Goal: Information Seeking & Learning: Find contact information

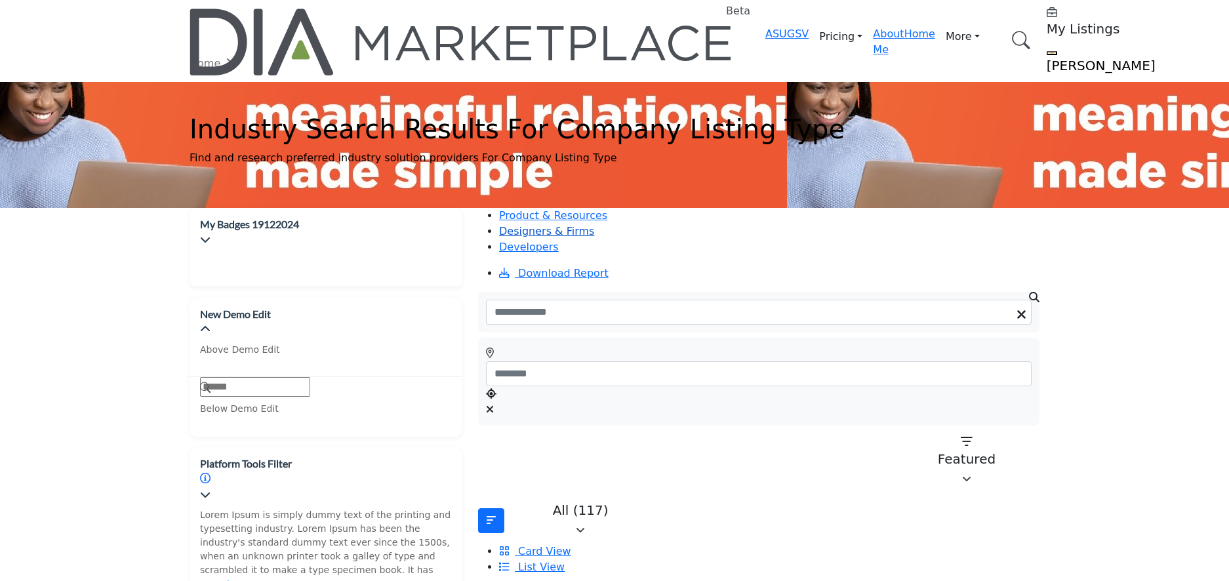
click at [594, 225] on link "Designers & Firms" at bounding box center [546, 231] width 95 height 12
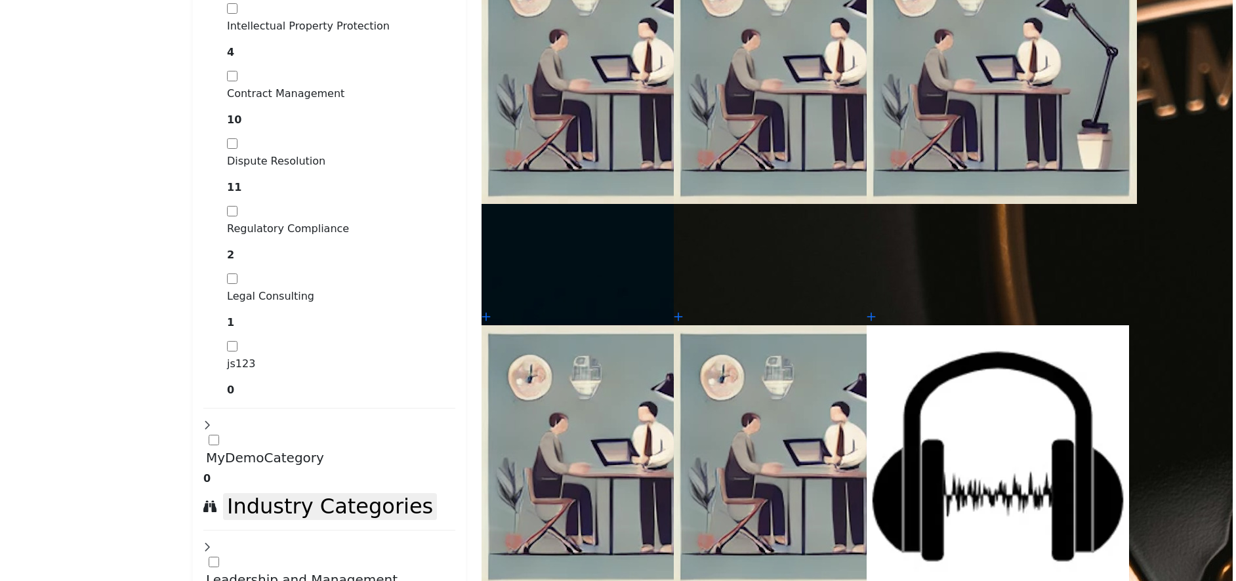
scroll to position [3083, 0]
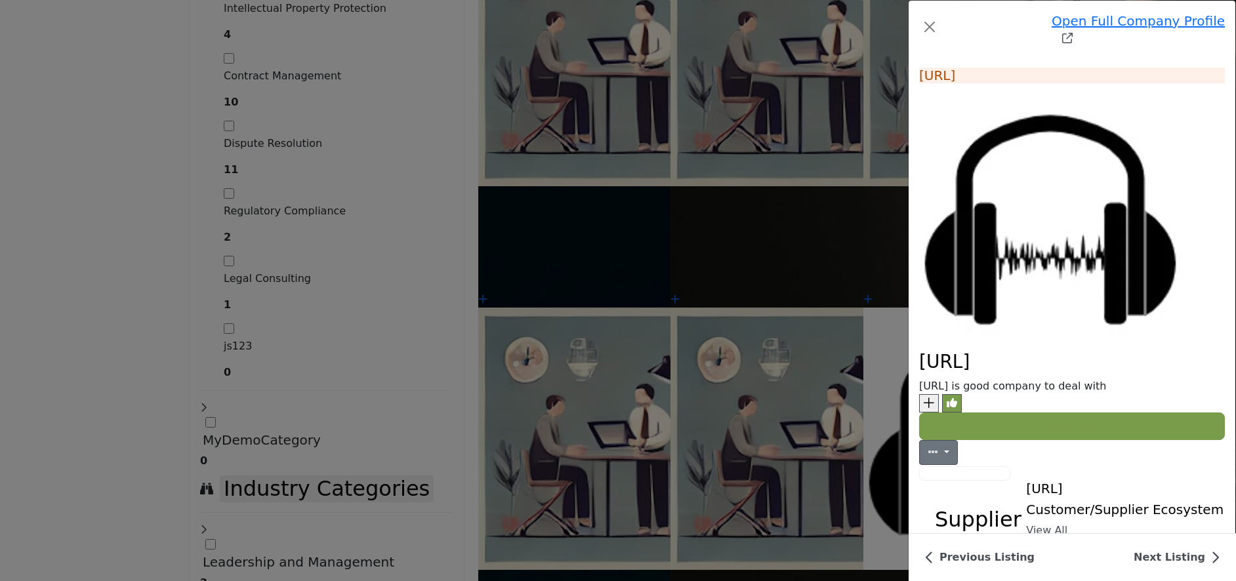
click at [1072, 33] on icon "Redirect to classbuddyai" at bounding box center [1067, 38] width 10 height 10
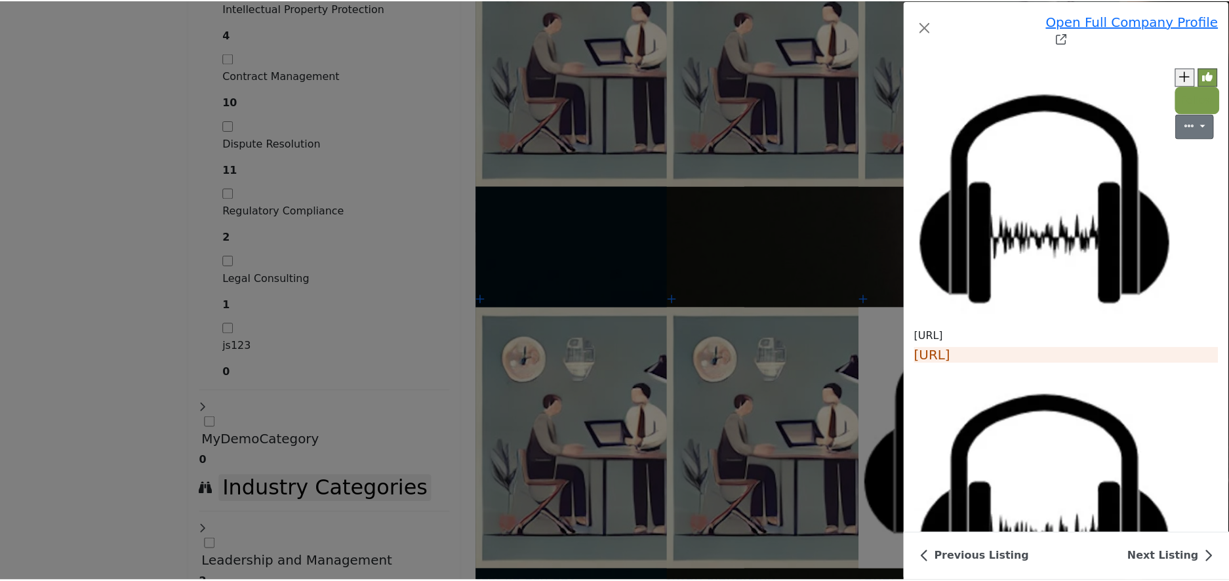
scroll to position [803, 0]
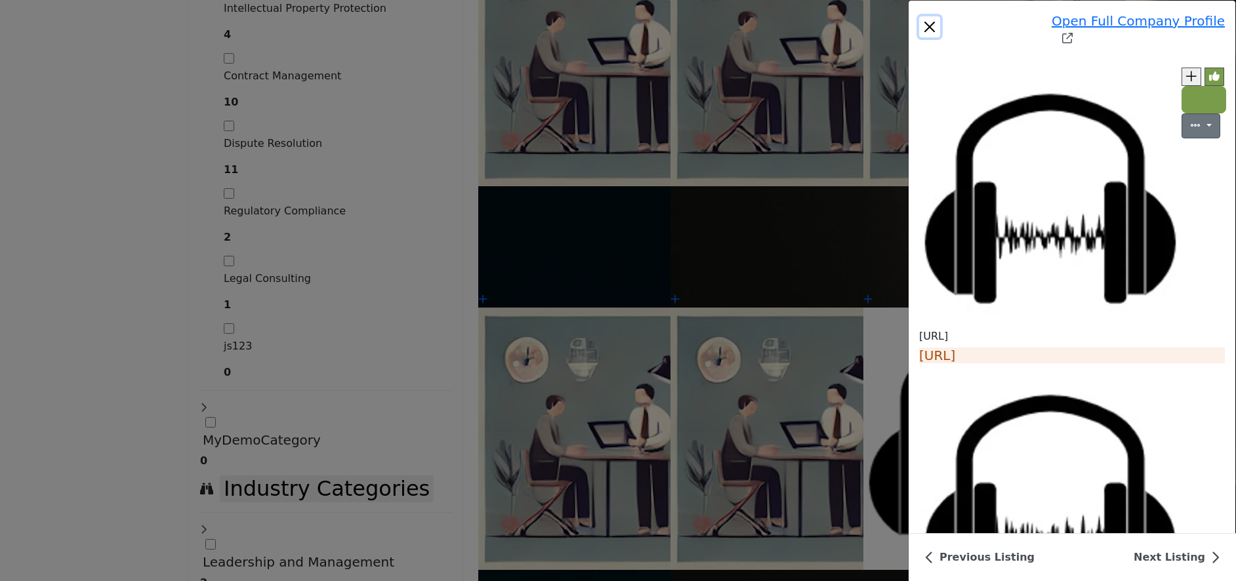
click at [919, 18] on button "Close" at bounding box center [929, 26] width 21 height 21
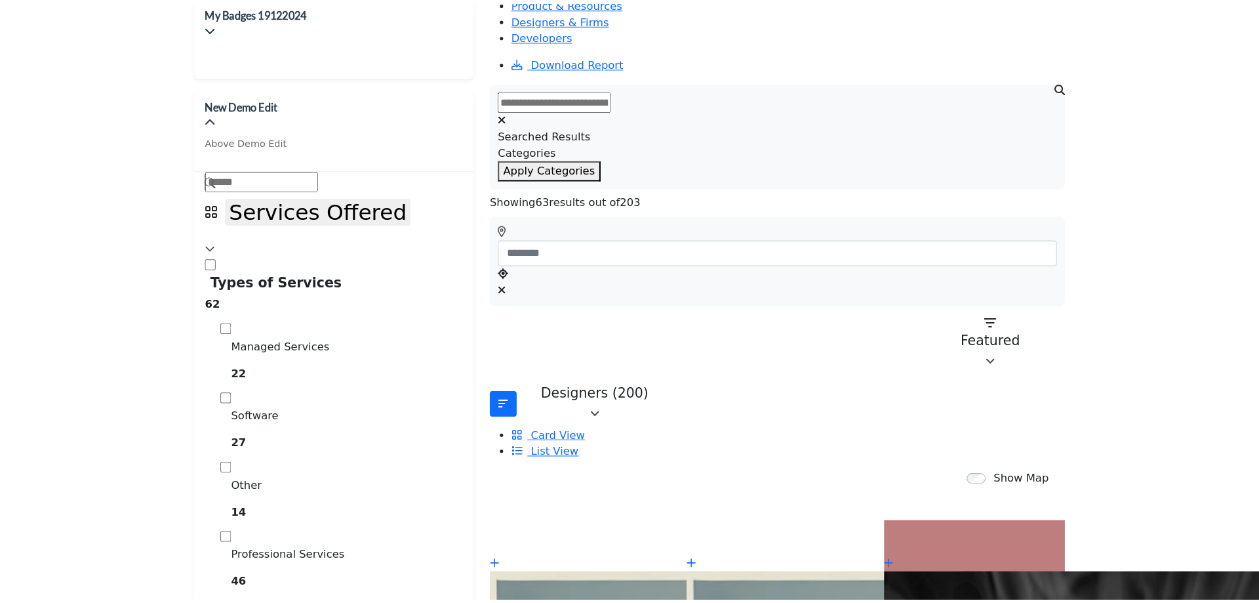
scroll to position [0, 0]
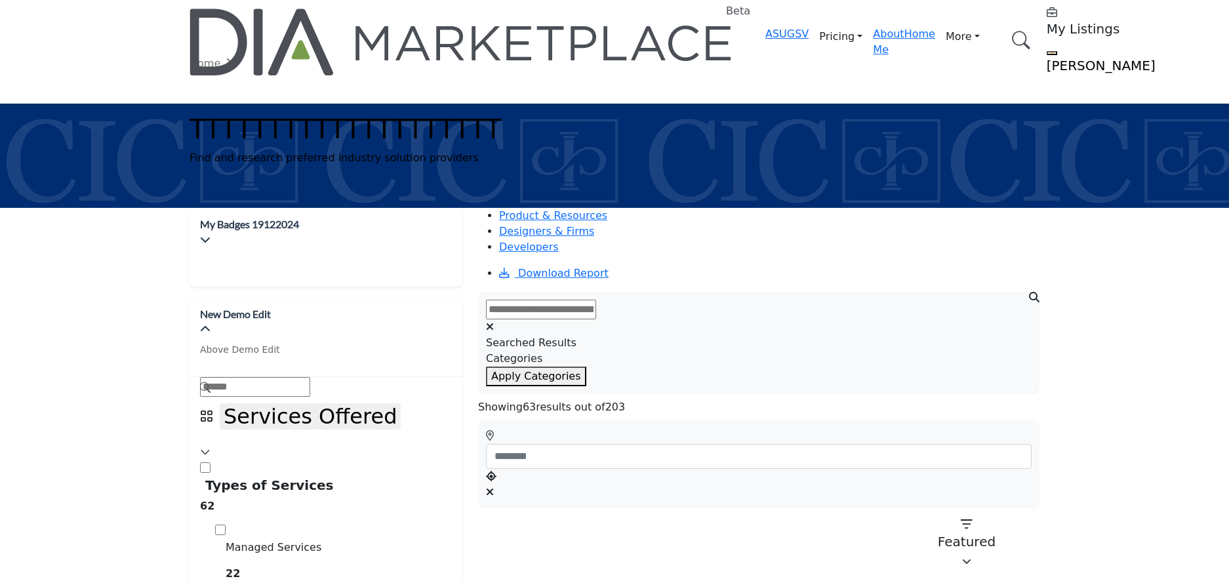
click at [596, 300] on input "text" at bounding box center [541, 310] width 110 height 20
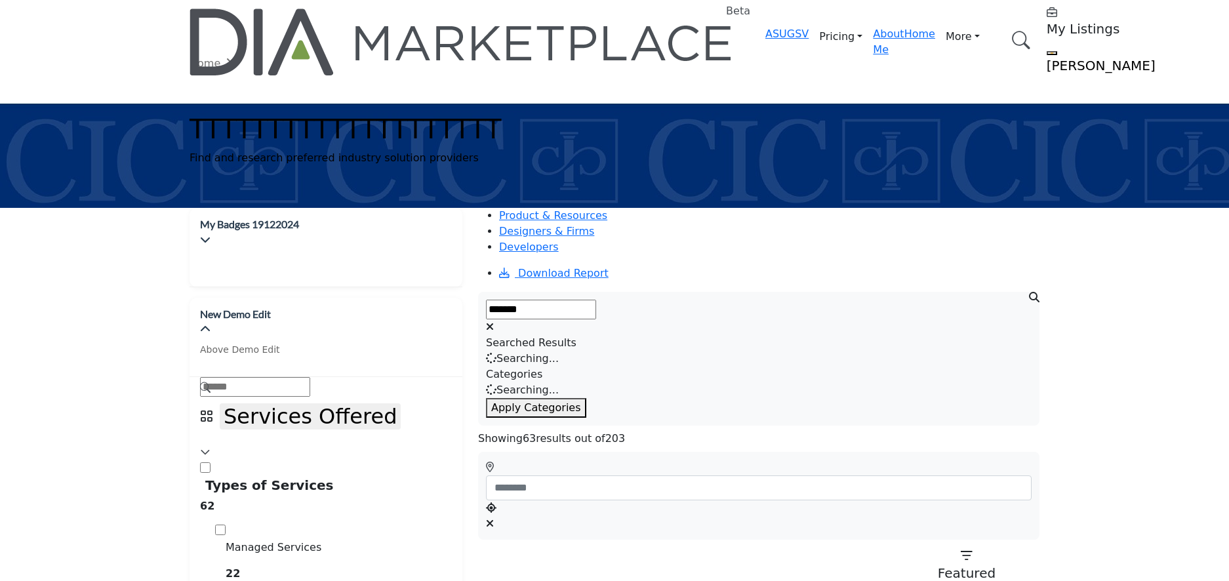
type input "*******"
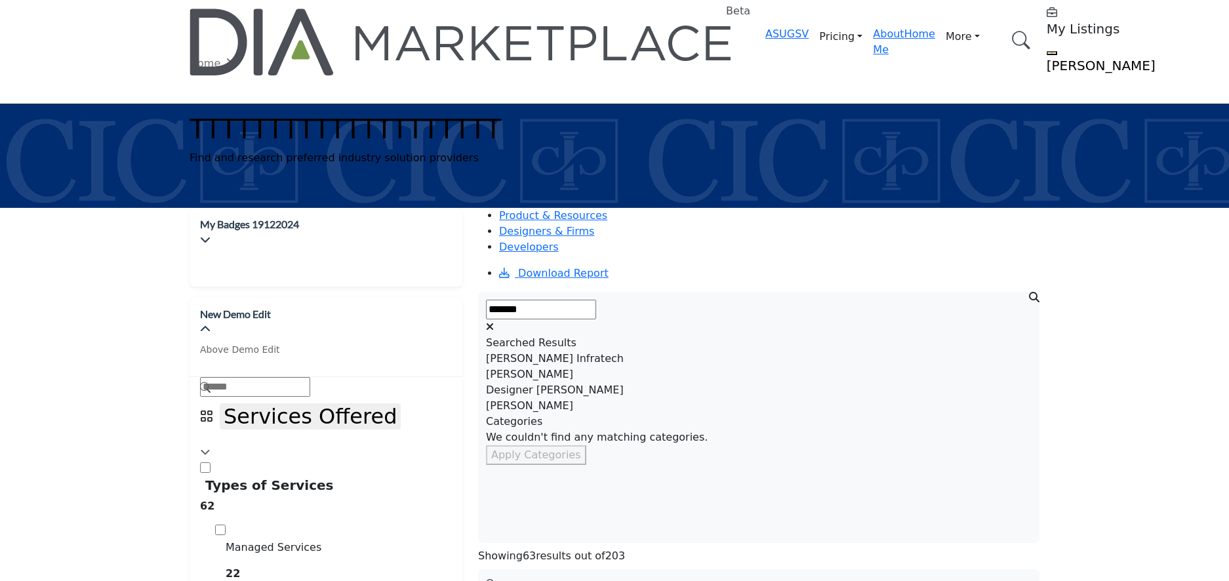
click at [555, 363] on div "Chintan Infratech" at bounding box center [759, 359] width 546 height 16
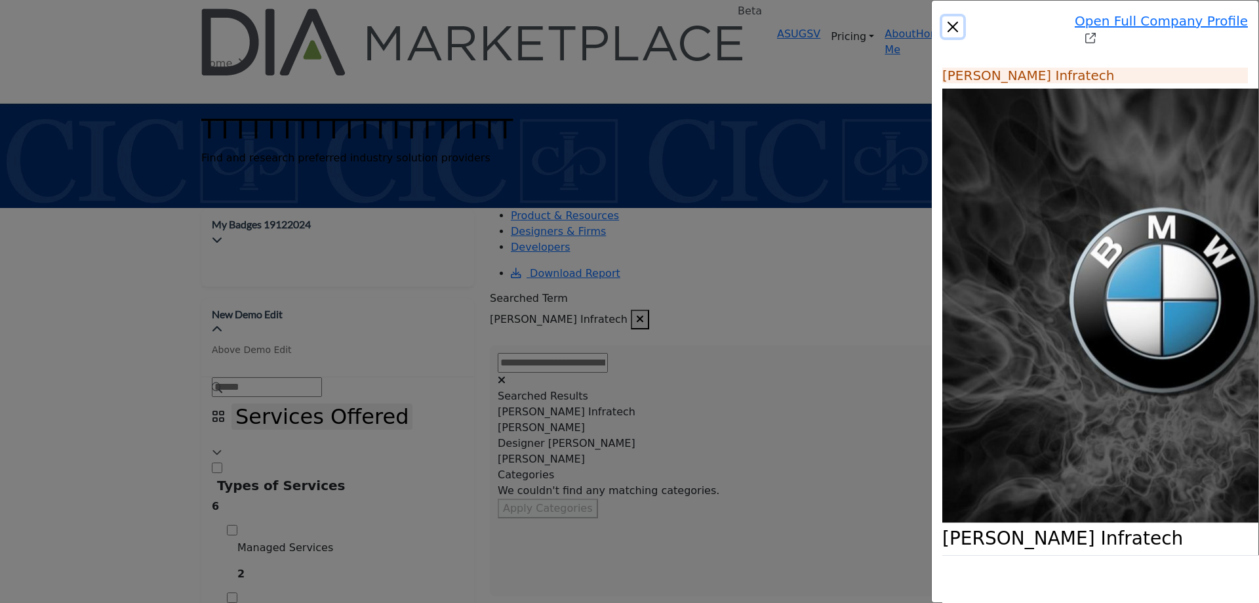
click at [943, 20] on button "Close" at bounding box center [953, 26] width 21 height 21
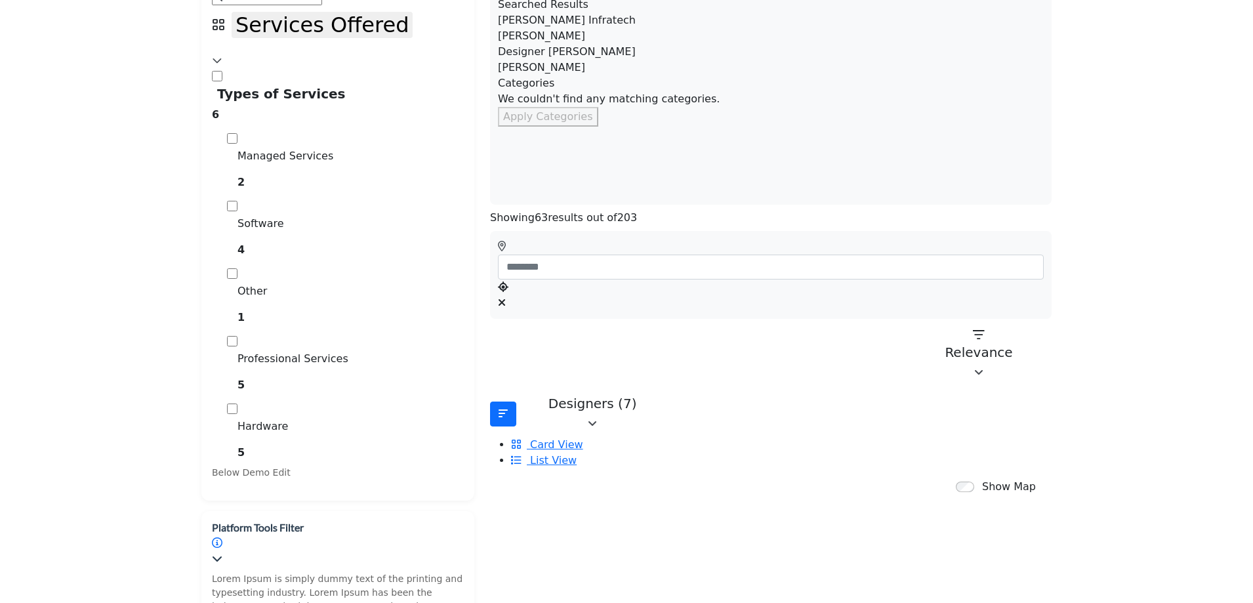
scroll to position [394, 0]
click at [553, 394] on p "Designers (7)" at bounding box center [592, 402] width 129 height 16
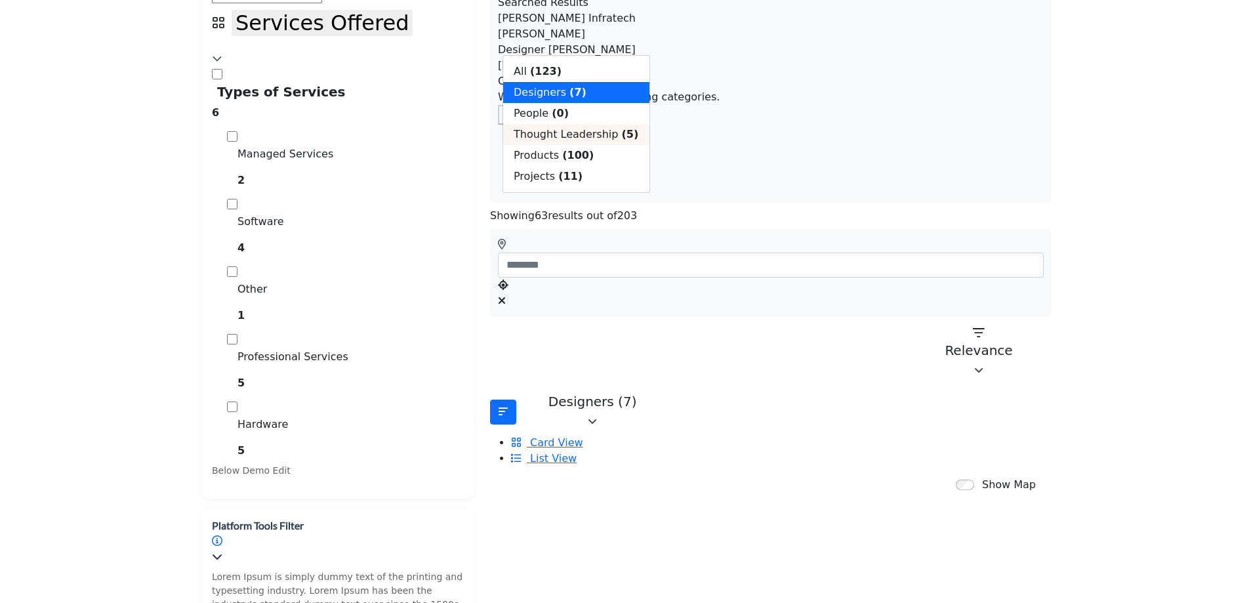
click at [563, 140] on span "Thought Leadership" at bounding box center [566, 134] width 104 height 12
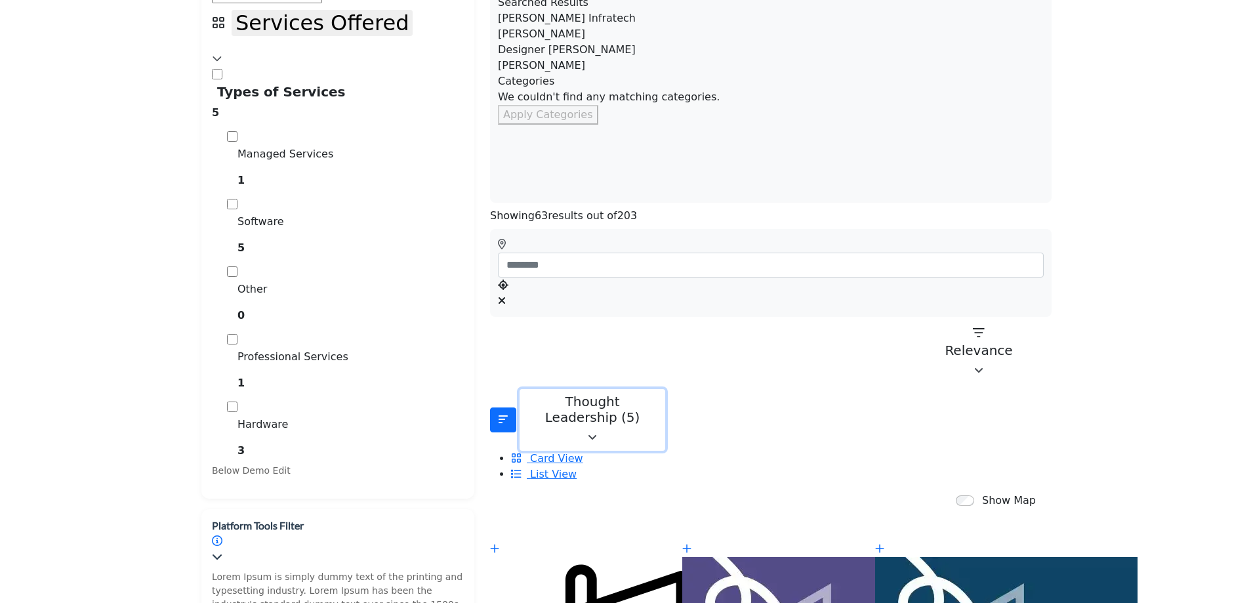
click at [576, 394] on p "Thought Leadership (5)" at bounding box center [592, 409] width 129 height 31
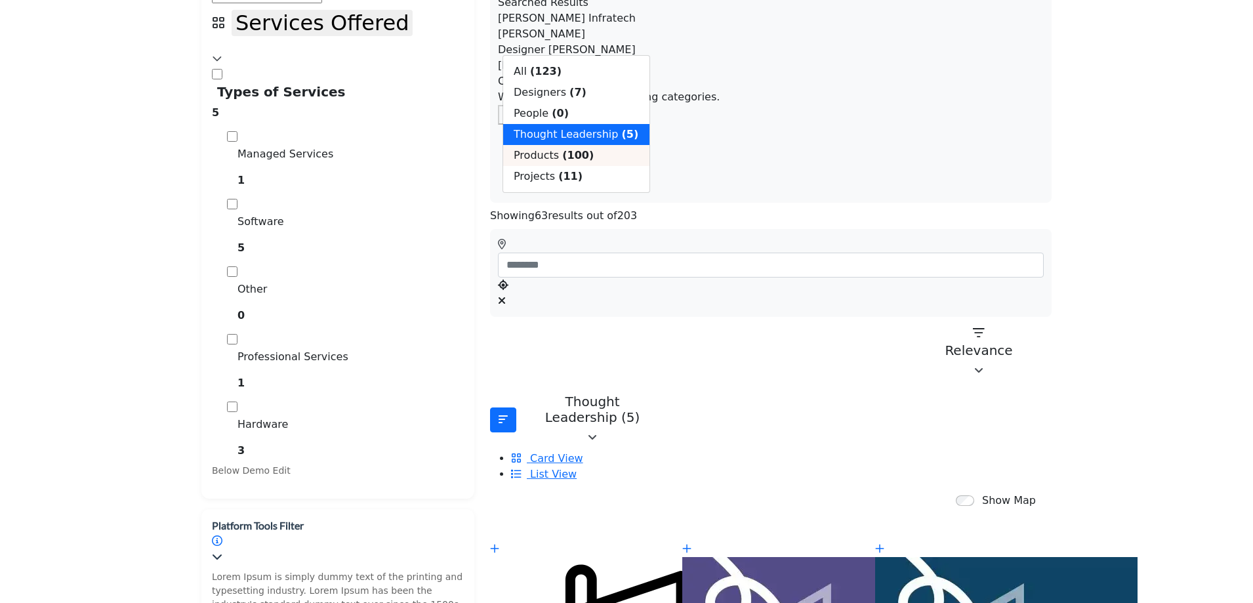
click at [569, 166] on div "Products (100)" at bounding box center [576, 155] width 146 height 21
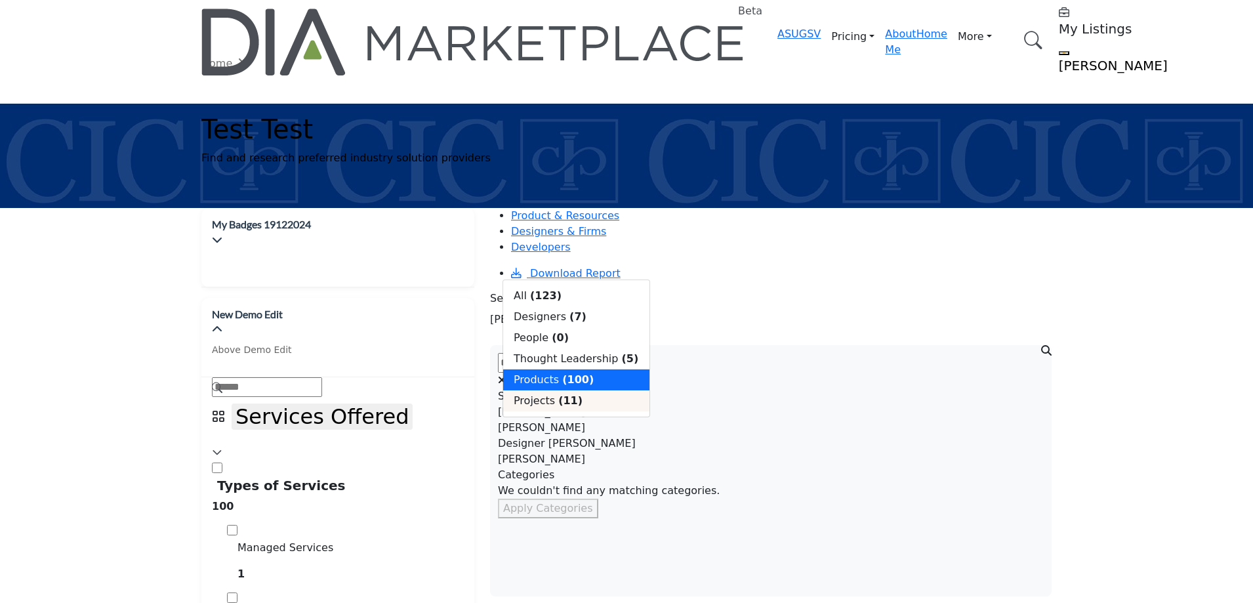
click at [558, 397] on b "(11)" at bounding box center [570, 400] width 24 height 12
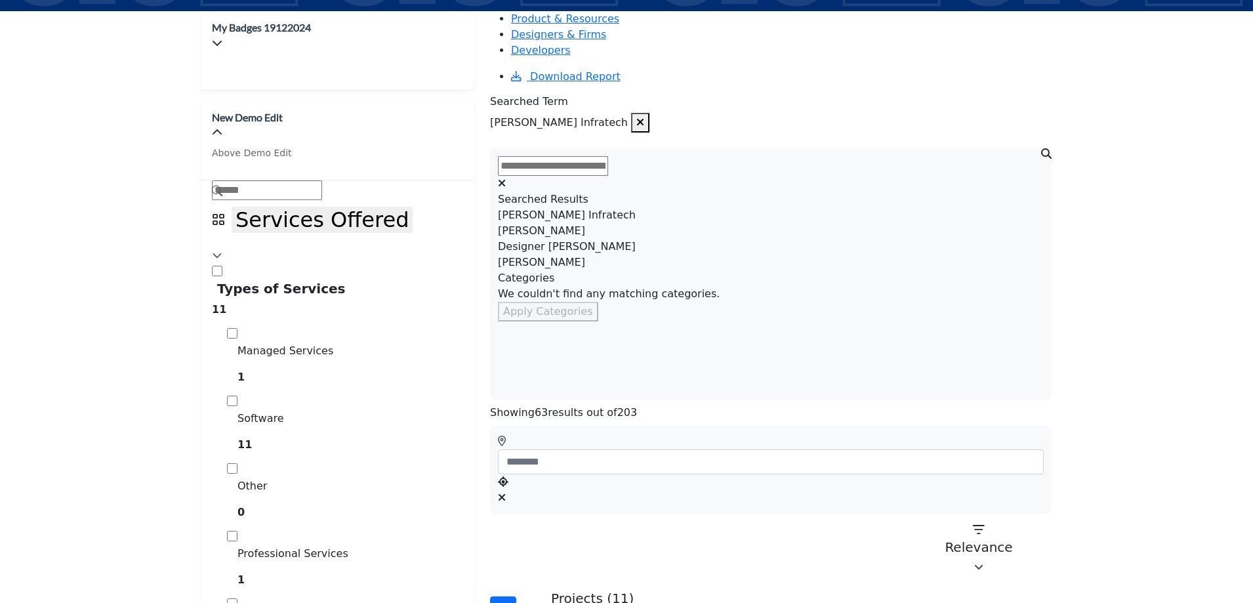
scroll to position [328, 0]
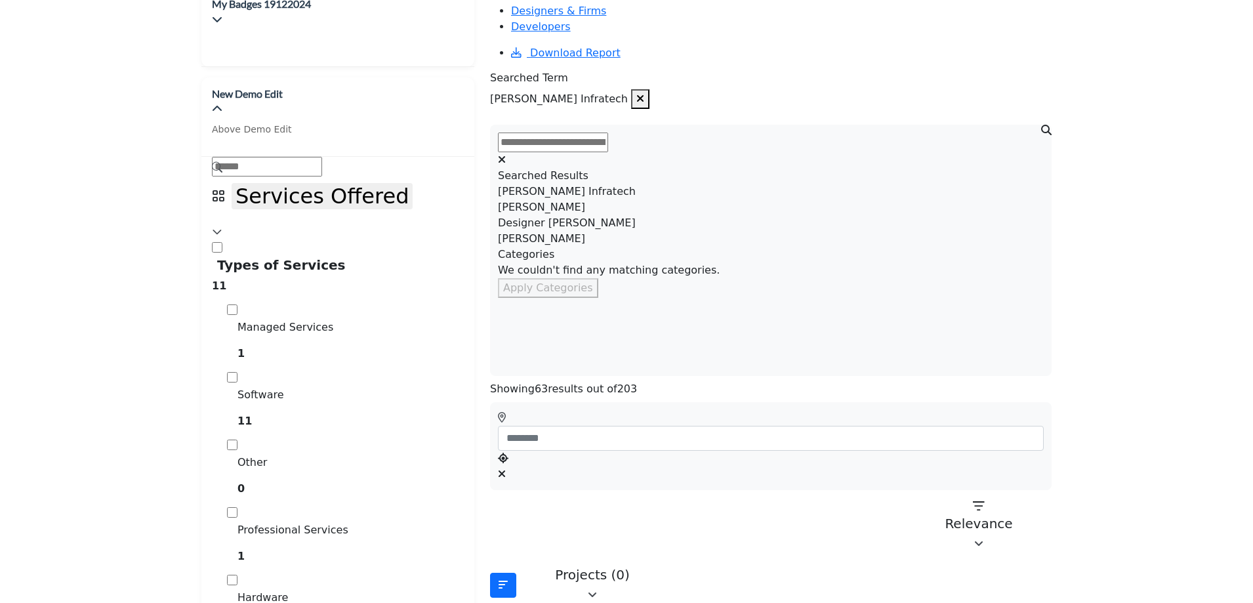
scroll to position [197, 0]
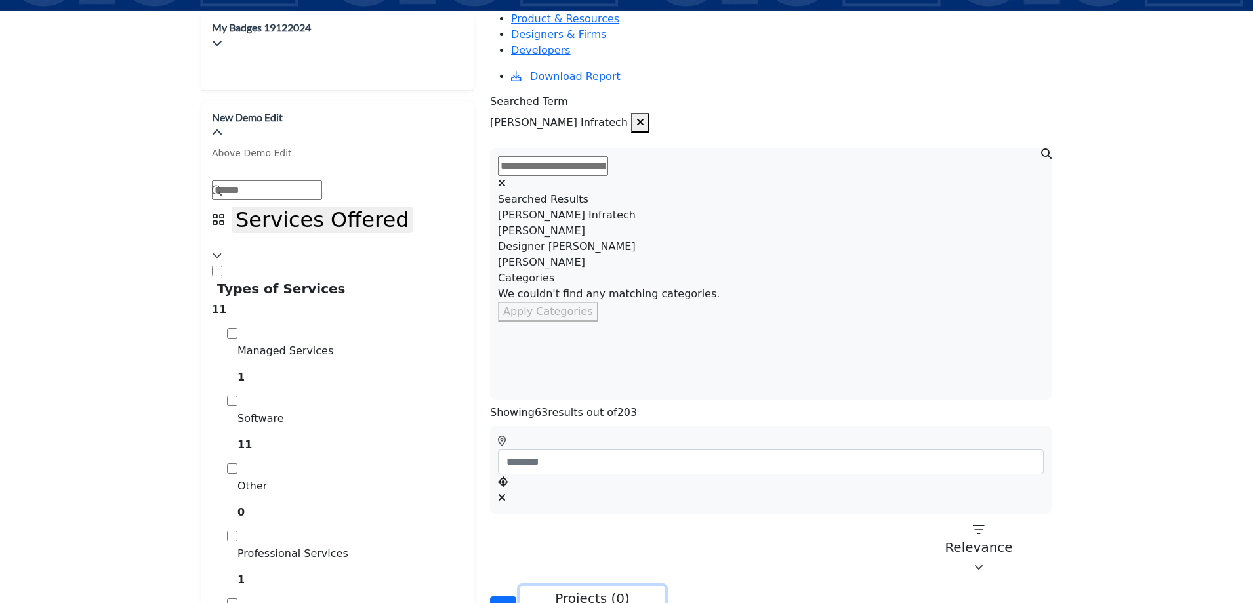
click at [603, 580] on div "Projects (0)" at bounding box center [592, 598] width 129 height 16
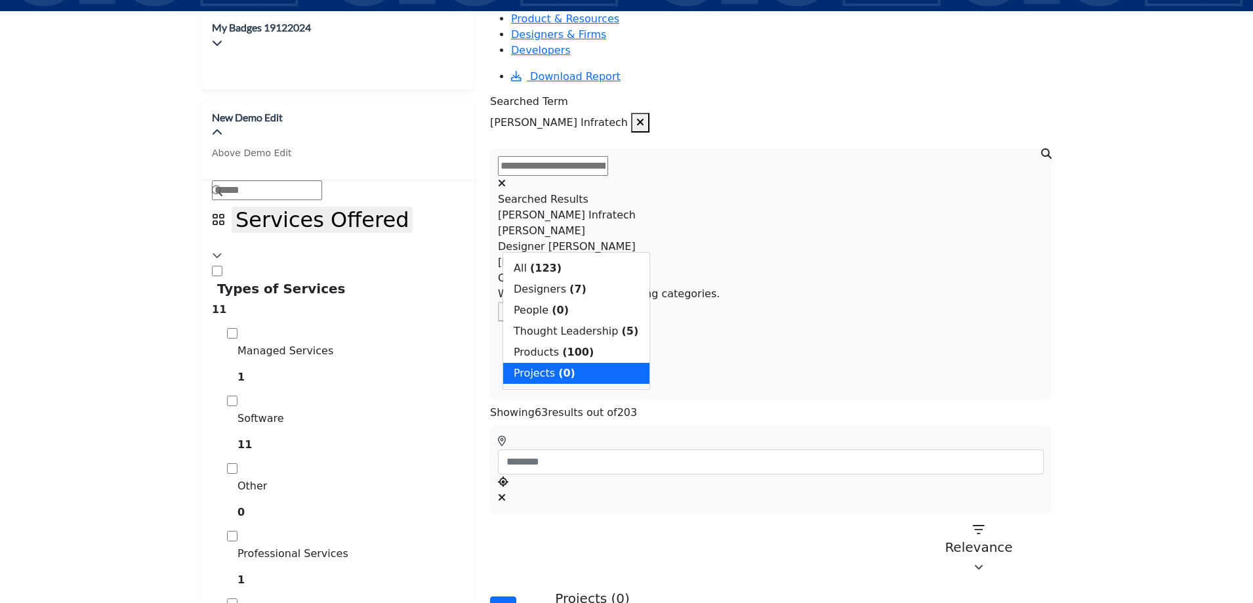
drag, startPoint x: 565, startPoint y: 274, endPoint x: 596, endPoint y: 264, distance: 32.4
click at [565, 274] on div "All (123)" at bounding box center [576, 268] width 146 height 21
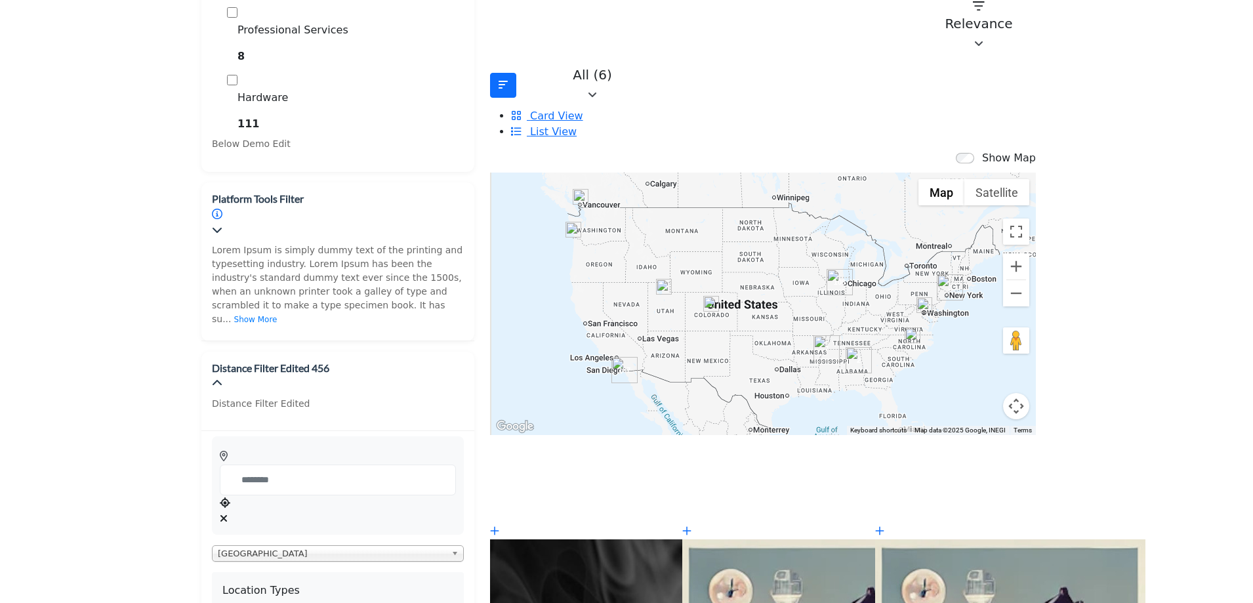
scroll to position [721, 0]
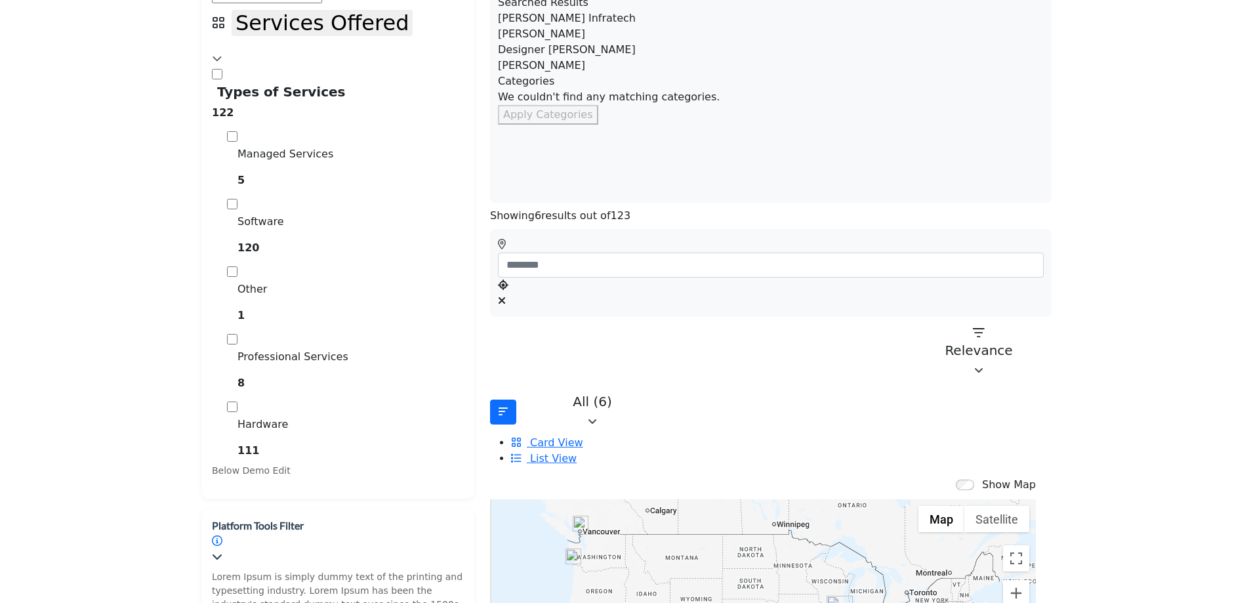
scroll to position [0, 0]
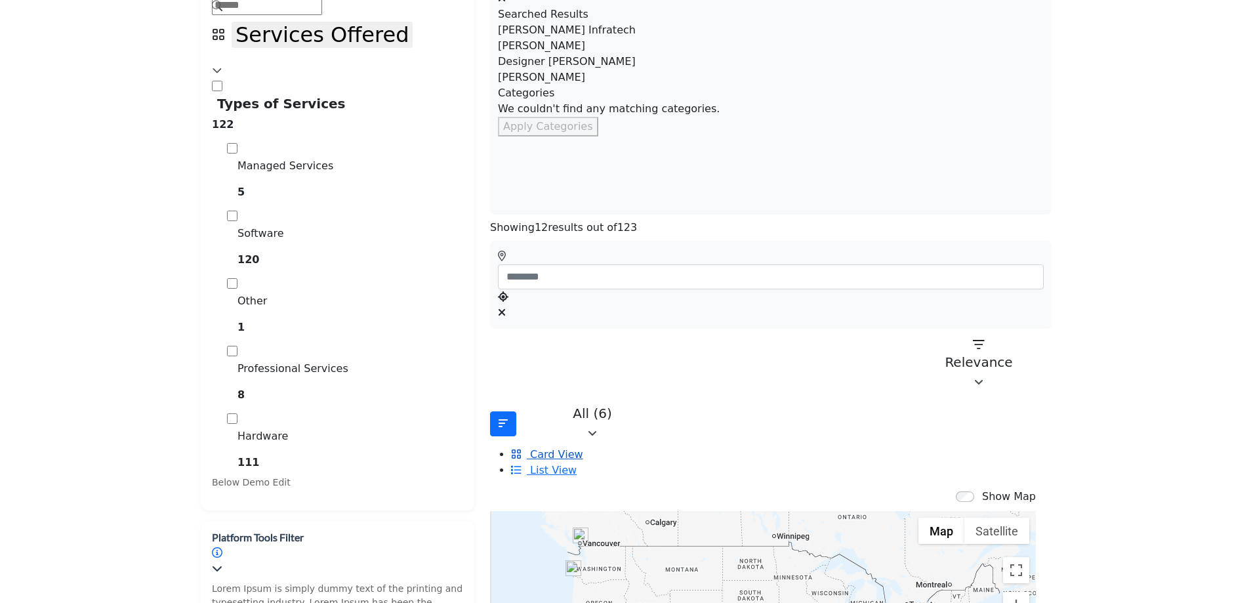
scroll to position [262, 0]
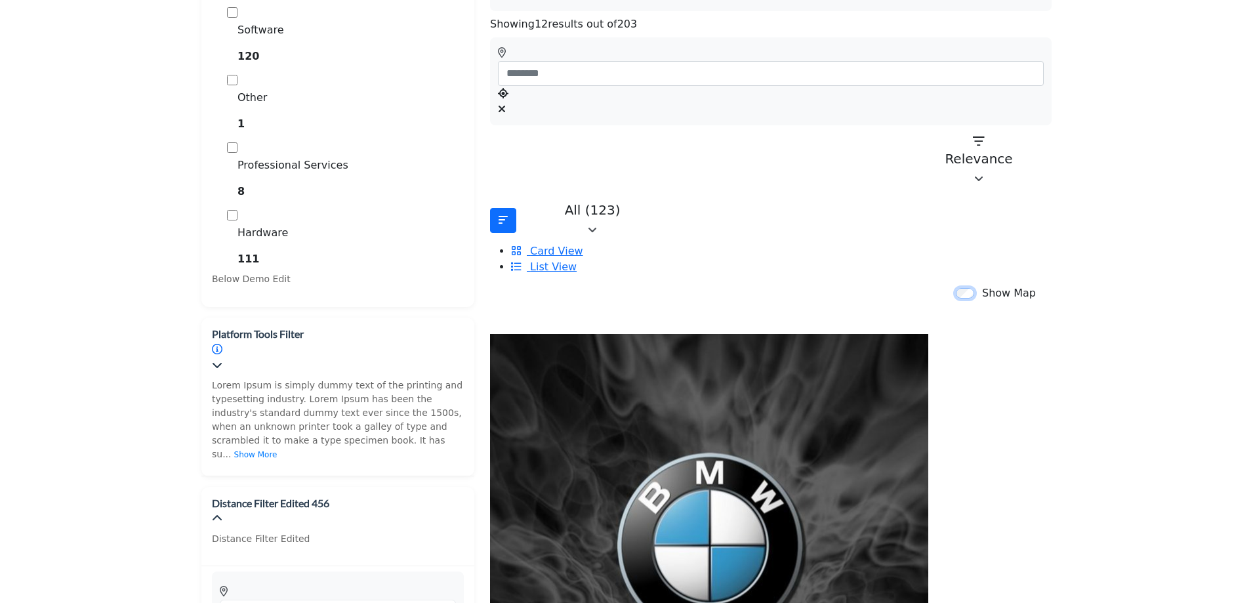
scroll to position [853, 0]
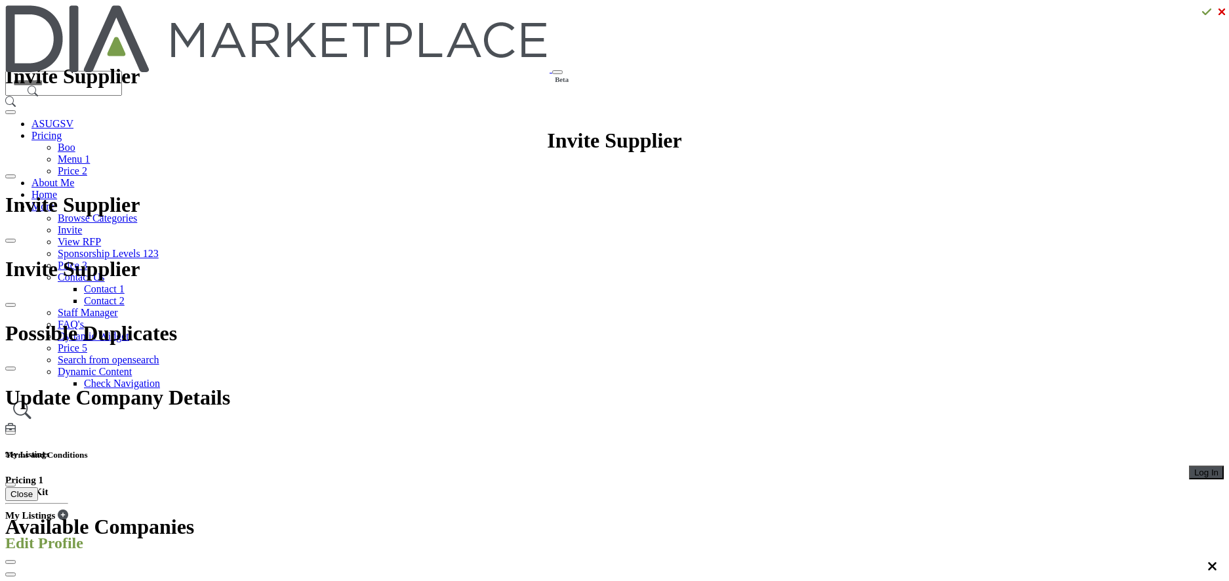
click at [1189, 466] on button "Log In" at bounding box center [1206, 473] width 35 height 14
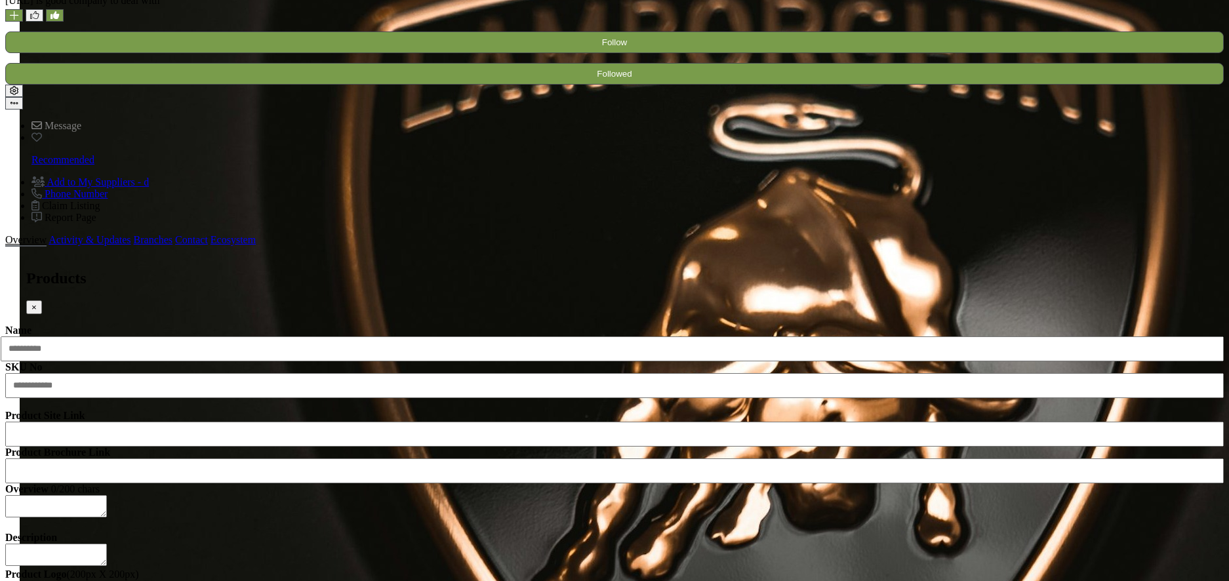
scroll to position [814, 0]
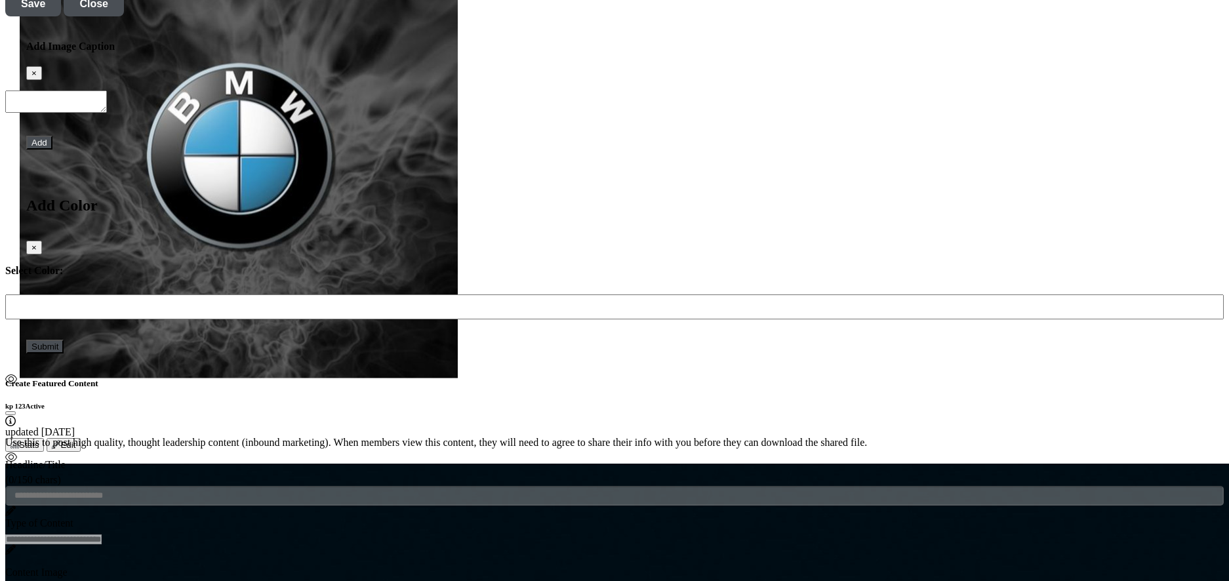
scroll to position [3673, 0]
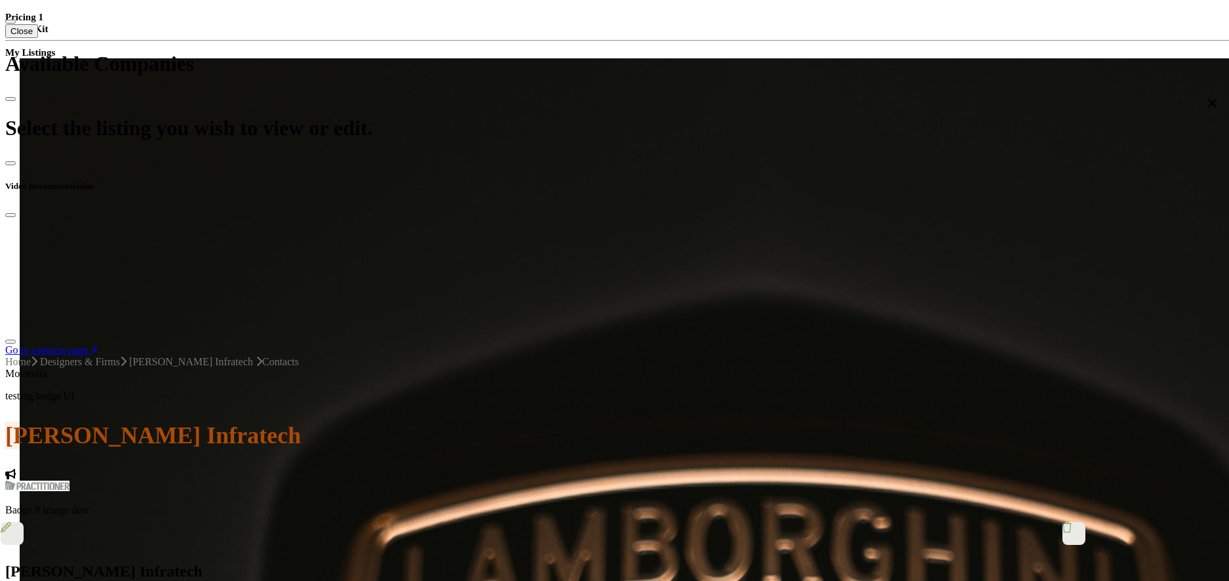
scroll to position [721, 0]
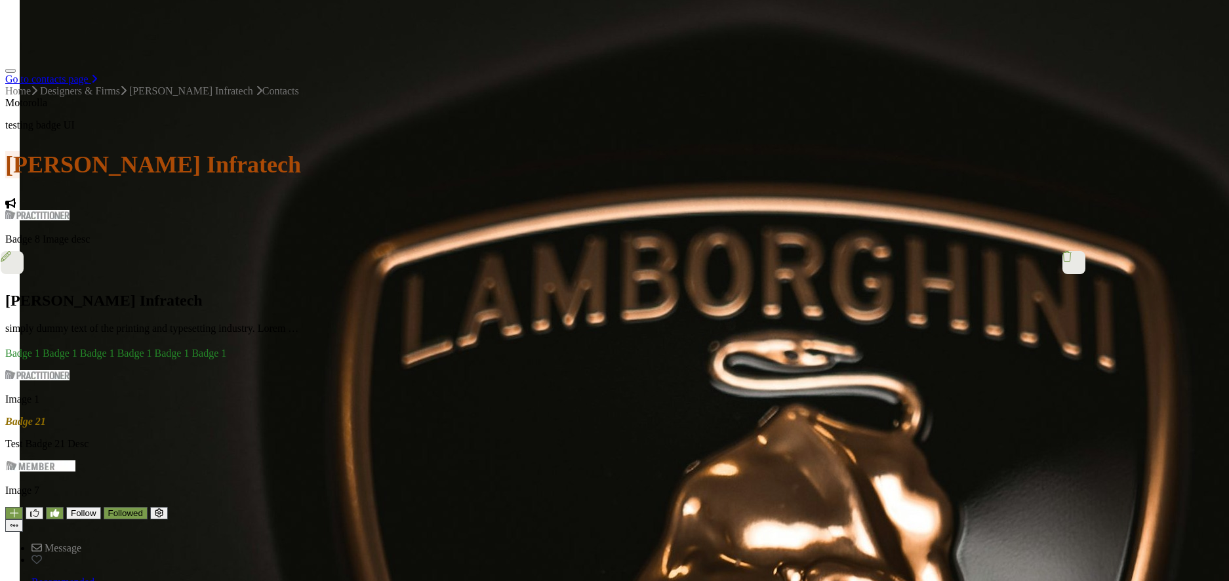
scroll to position [636, 0]
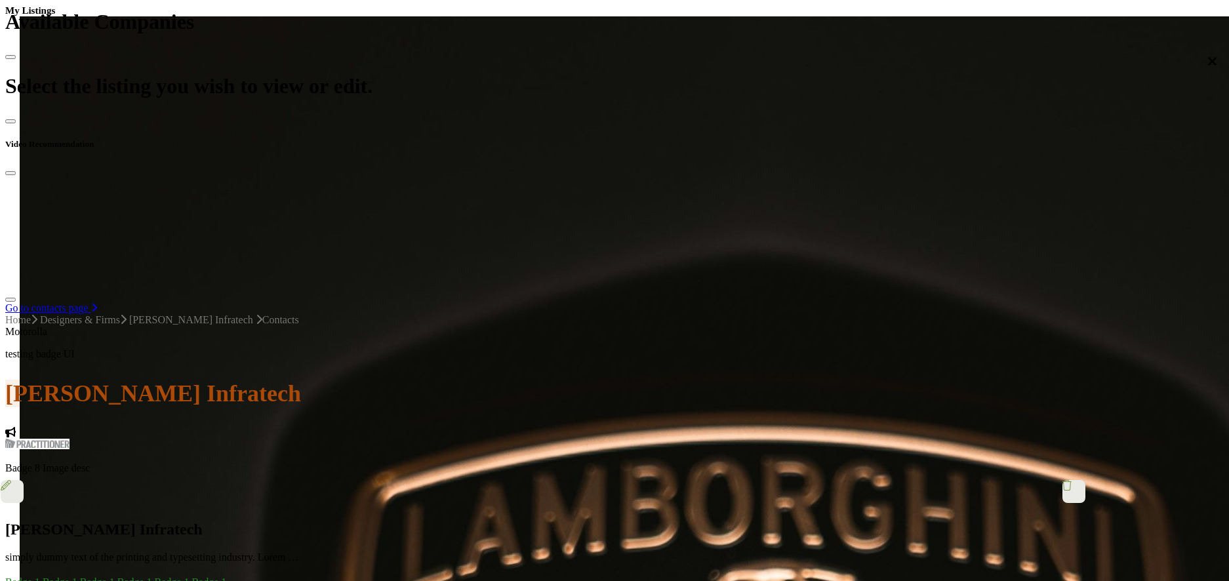
scroll to position [504, 0]
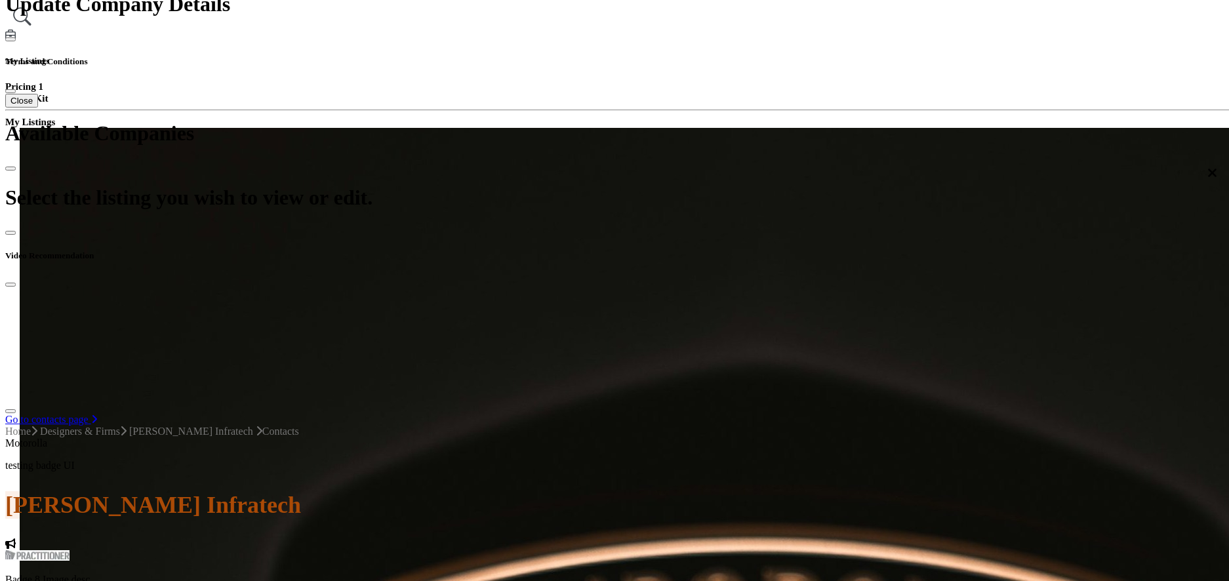
scroll to position [656, 0]
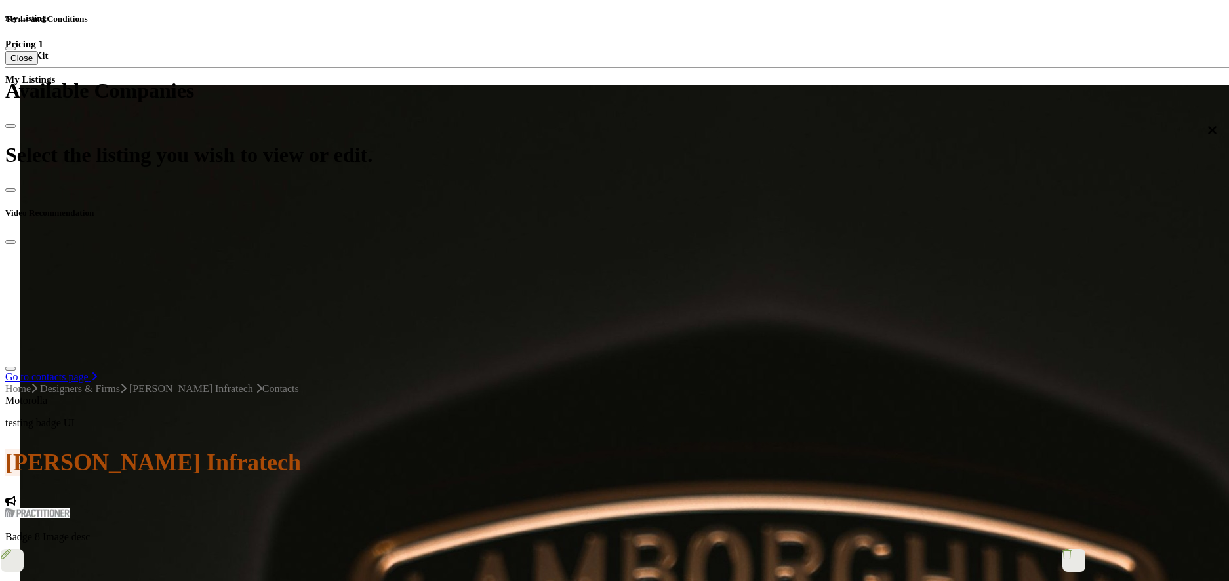
scroll to position [459, 0]
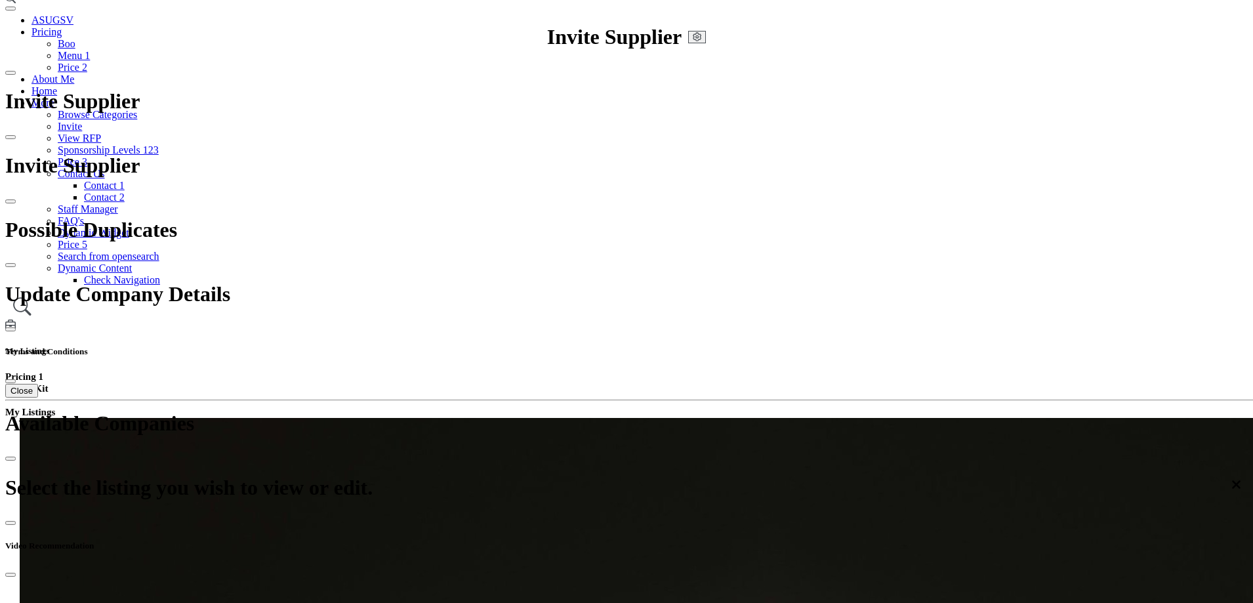
scroll to position [131, 0]
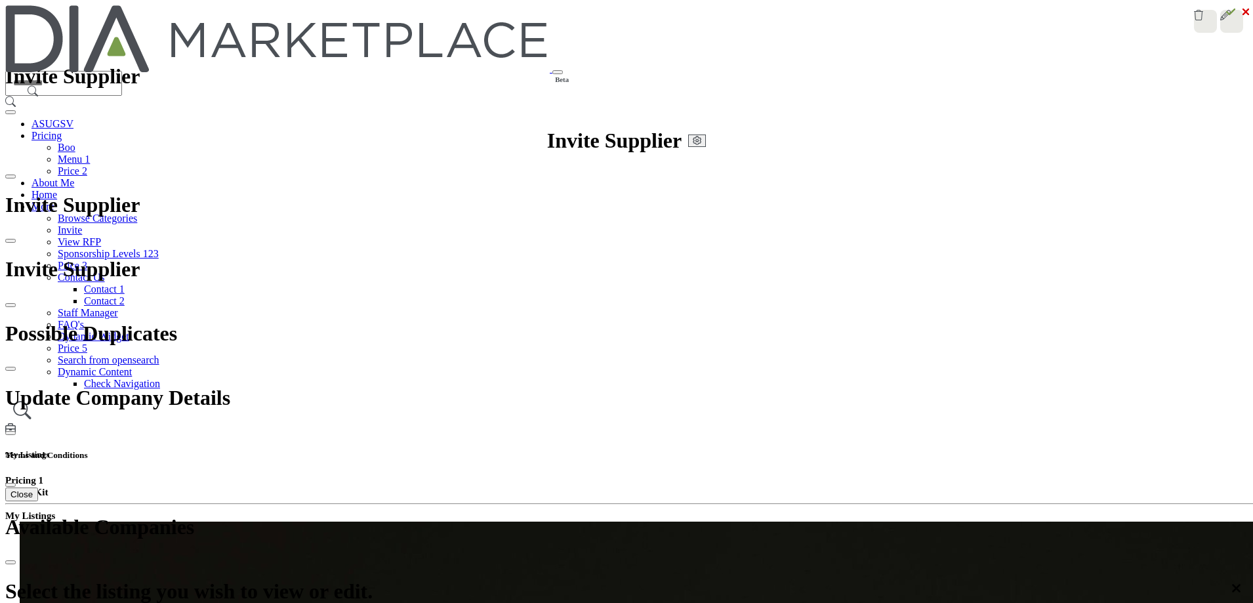
scroll to position [66, 0]
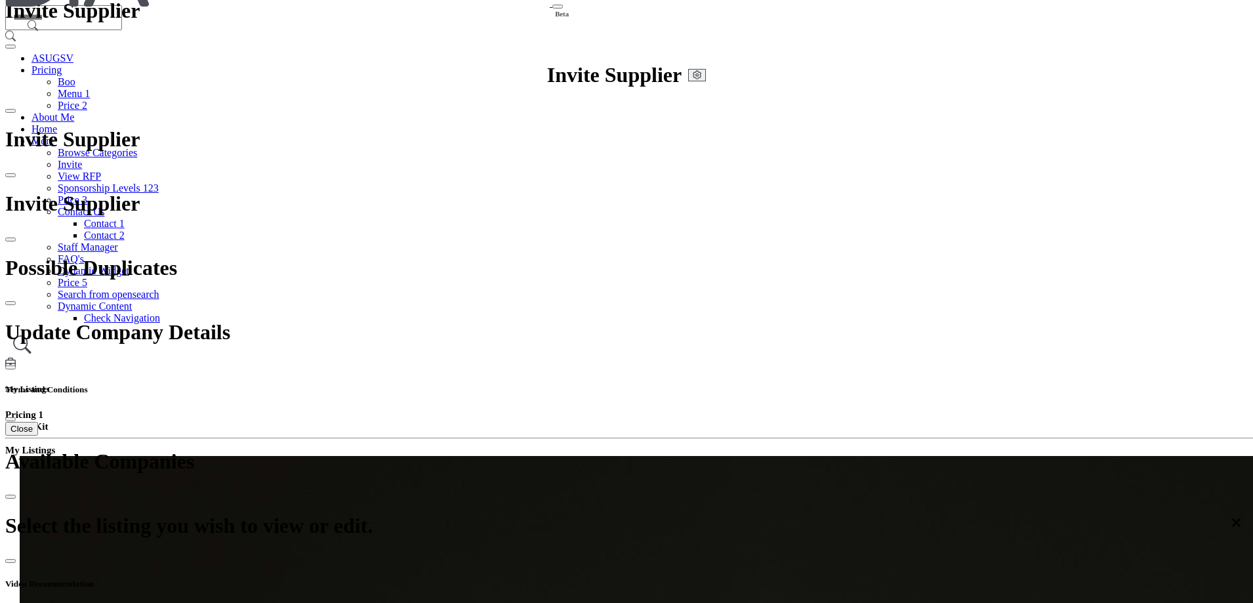
scroll to position [66, 0]
